Goal: Browse casually

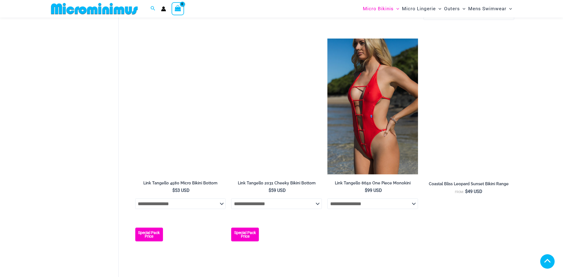
scroll to position [902, 0]
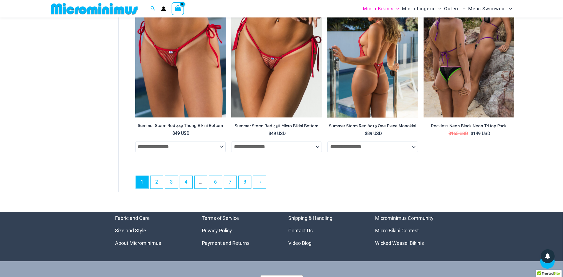
scroll to position [1579, 0]
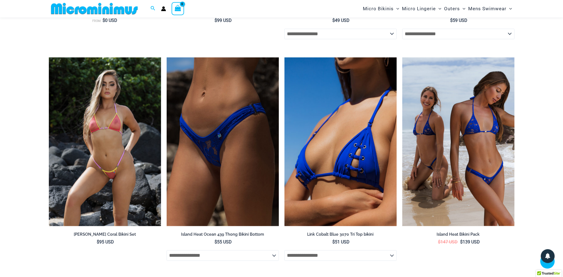
scroll to position [1517, 0]
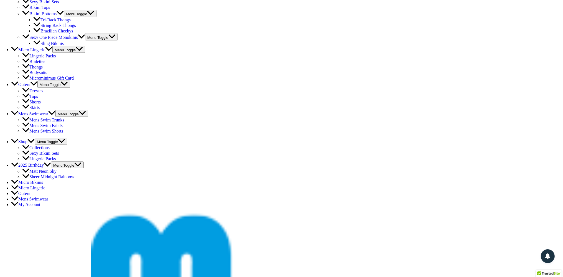
scroll to position [1274, 0]
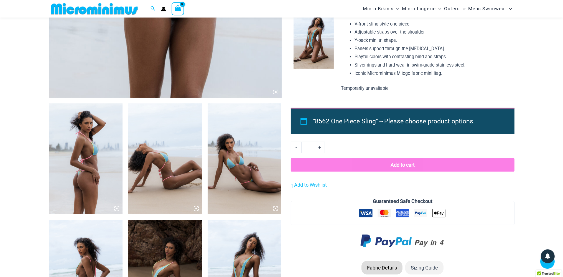
scroll to position [229, 0]
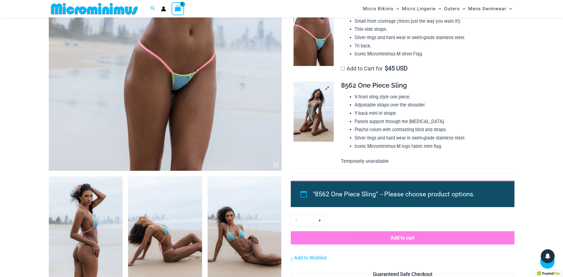
click at [326, 100] on img at bounding box center [313, 111] width 40 height 60
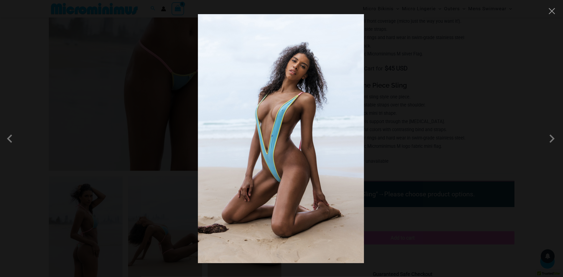
click at [326, 98] on img at bounding box center [281, 138] width 166 height 249
click at [553, 136] on span at bounding box center [551, 138] width 17 height 17
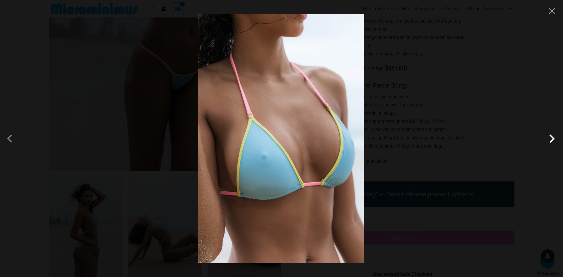
click at [553, 136] on span at bounding box center [551, 138] width 17 height 17
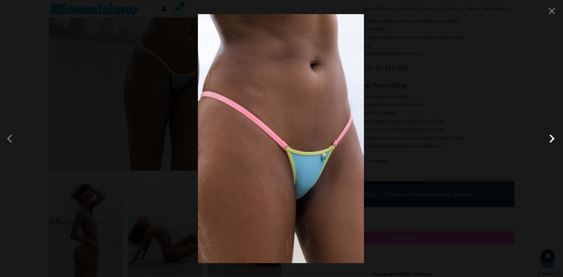
click at [553, 136] on span at bounding box center [551, 138] width 17 height 17
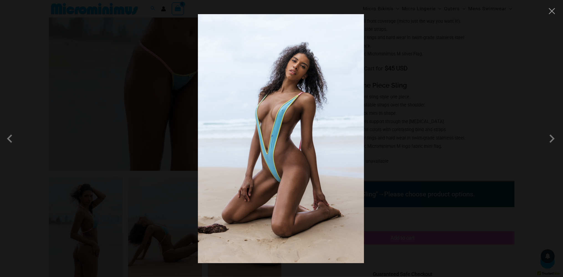
click at [525, 136] on div at bounding box center [281, 138] width 563 height 277
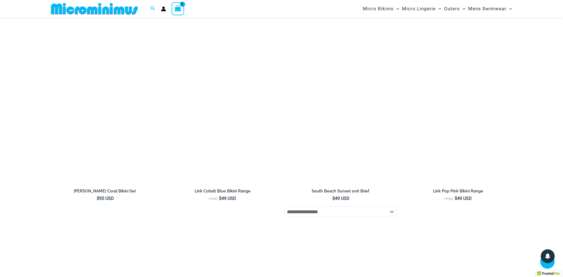
scroll to position [1048, 0]
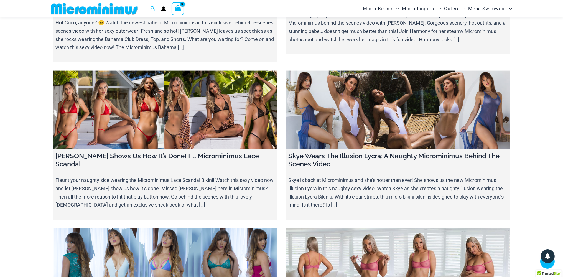
scroll to position [6580, 0]
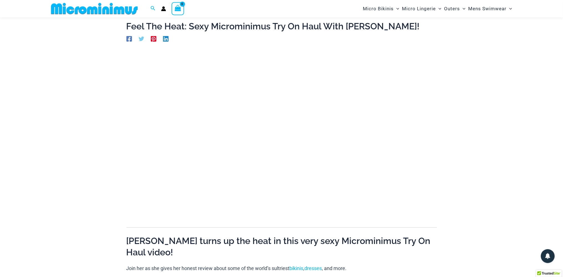
scroll to position [24, 0]
